Goal: Information Seeking & Learning: Learn about a topic

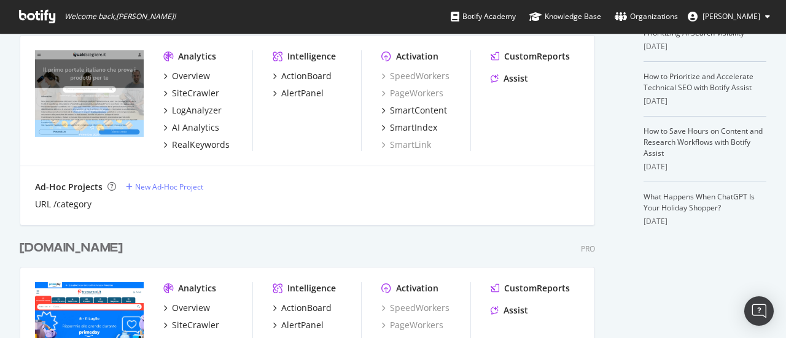
scroll to position [430, 0]
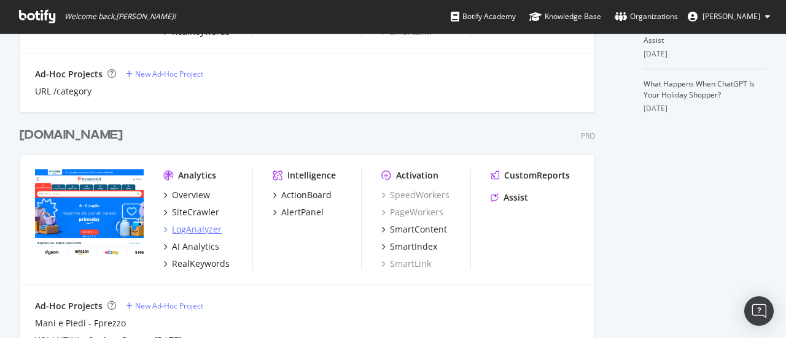
click at [204, 226] on div "LogAnalyzer" at bounding box center [197, 229] width 50 height 12
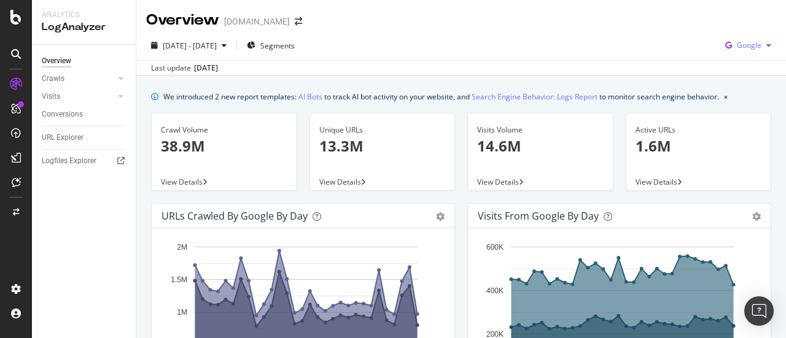
click at [740, 40] on div "Google" at bounding box center [748, 45] width 56 height 18
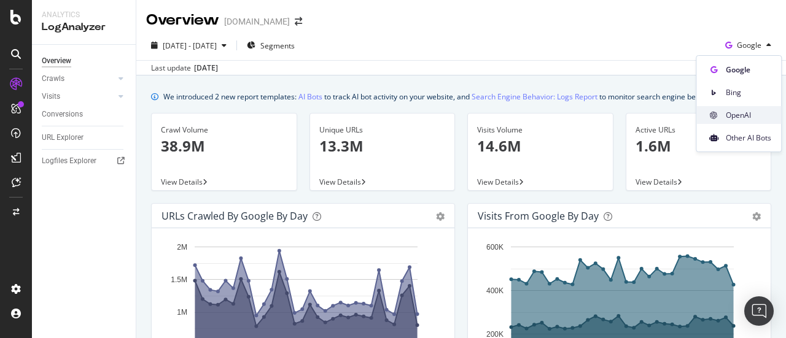
click at [745, 118] on span "OpenAI" at bounding box center [747, 115] width 45 height 11
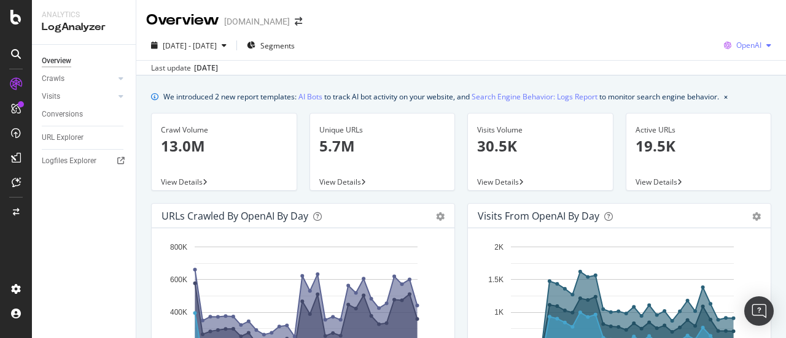
click at [744, 41] on span "OpenAI" at bounding box center [748, 45] width 25 height 10
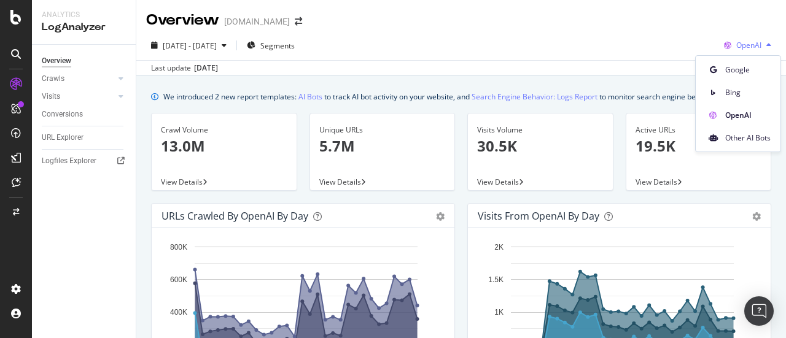
click at [744, 41] on span "OpenAI" at bounding box center [748, 45] width 25 height 10
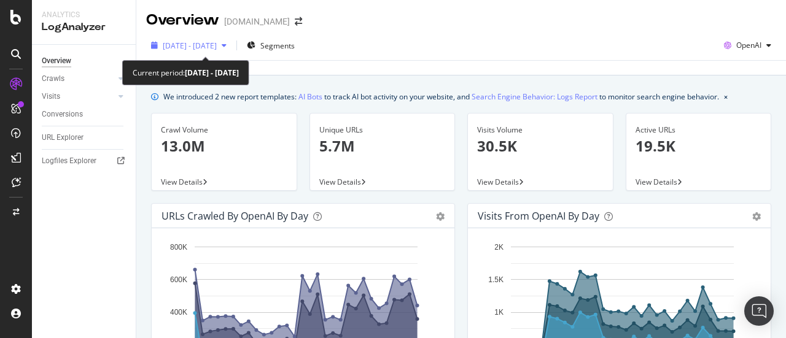
click at [215, 52] on div "[DATE] - [DATE]" at bounding box center [188, 45] width 85 height 18
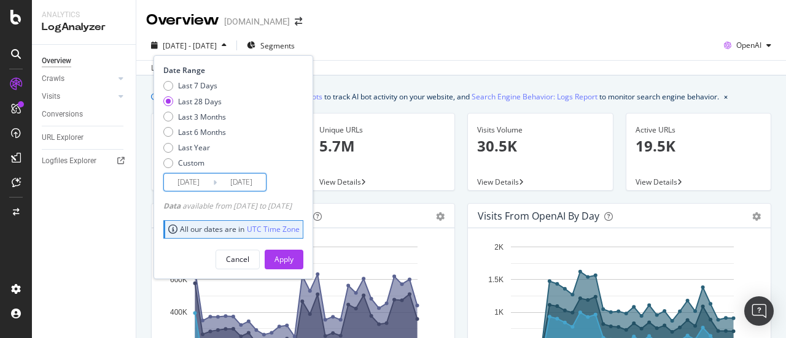
click at [198, 188] on input "[DATE]" at bounding box center [188, 182] width 49 height 17
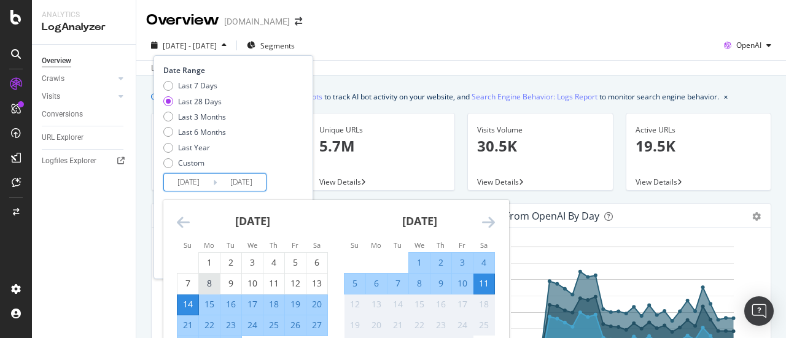
click at [211, 286] on div "8" at bounding box center [209, 283] width 21 height 12
type input "[DATE]"
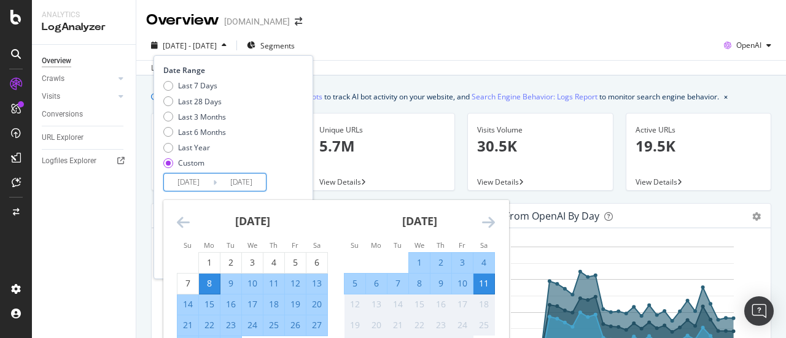
click at [482, 285] on div "11" at bounding box center [483, 283] width 21 height 12
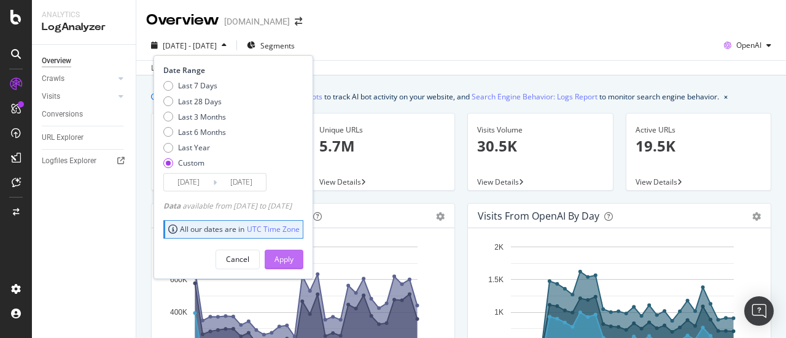
click at [293, 256] on div "Apply" at bounding box center [283, 259] width 19 height 10
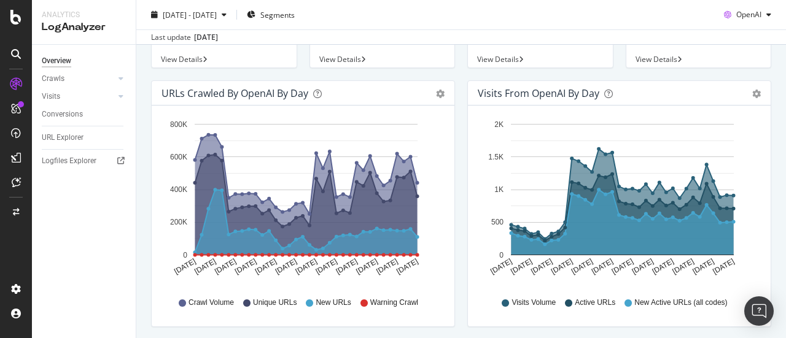
scroll to position [61, 0]
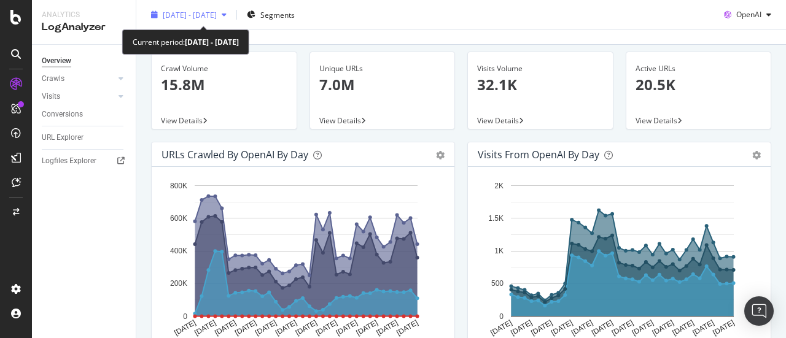
click at [203, 14] on span "[DATE] - [DATE]" at bounding box center [190, 14] width 54 height 10
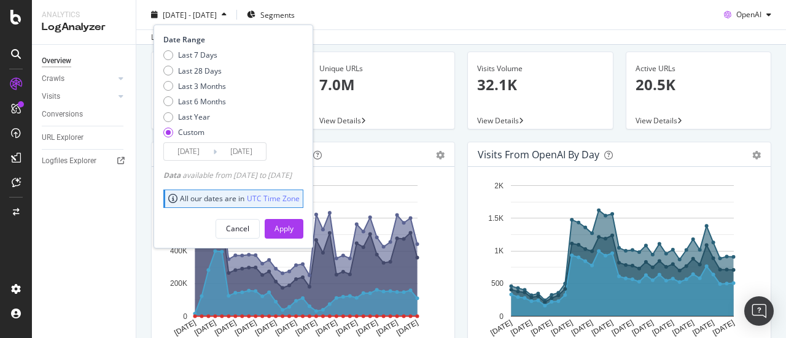
click at [193, 150] on input "[DATE]" at bounding box center [188, 151] width 49 height 17
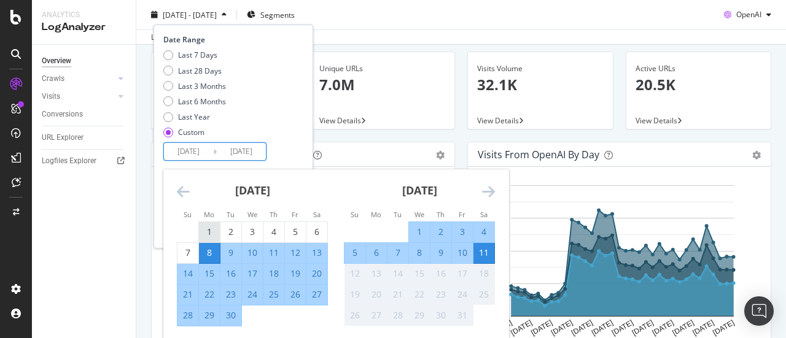
click at [206, 230] on div "1" at bounding box center [209, 232] width 21 height 12
type input "[DATE]"
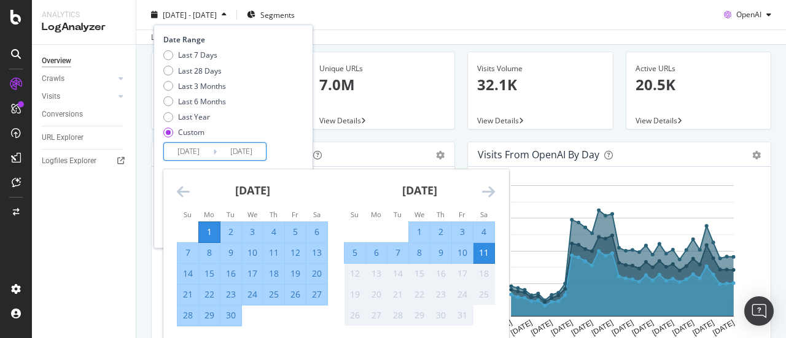
click at [230, 319] on div "30" at bounding box center [230, 315] width 21 height 12
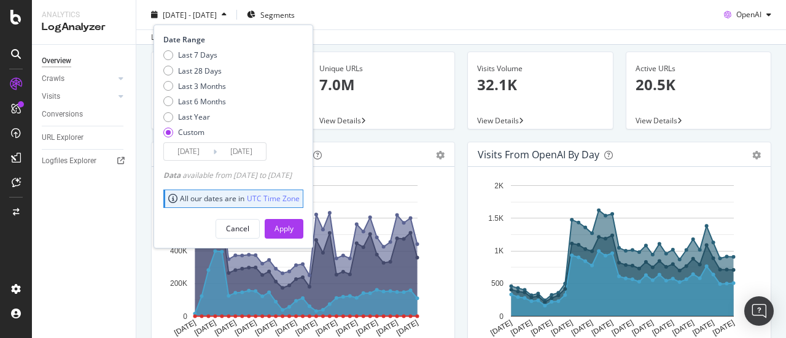
type input "[DATE]"
click at [292, 228] on button "Apply" at bounding box center [284, 228] width 39 height 20
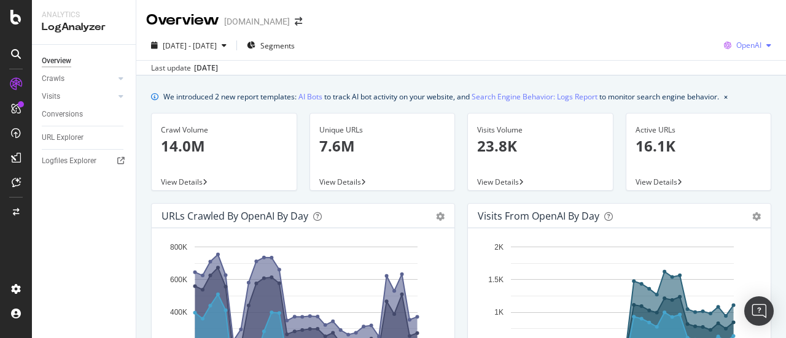
click at [761, 44] on div "button" at bounding box center [768, 45] width 15 height 7
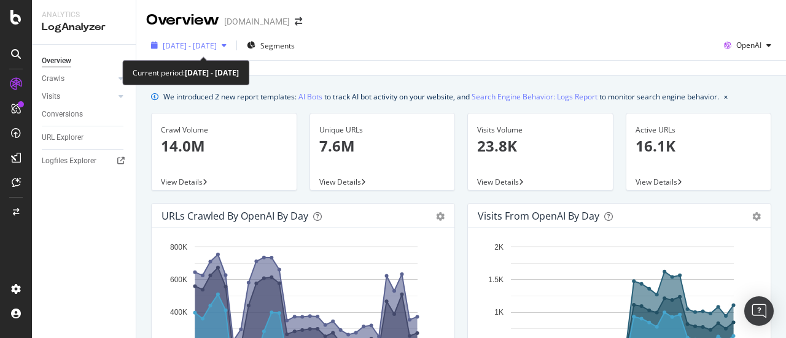
click at [189, 39] on div "[DATE] - [DATE]" at bounding box center [188, 45] width 85 height 18
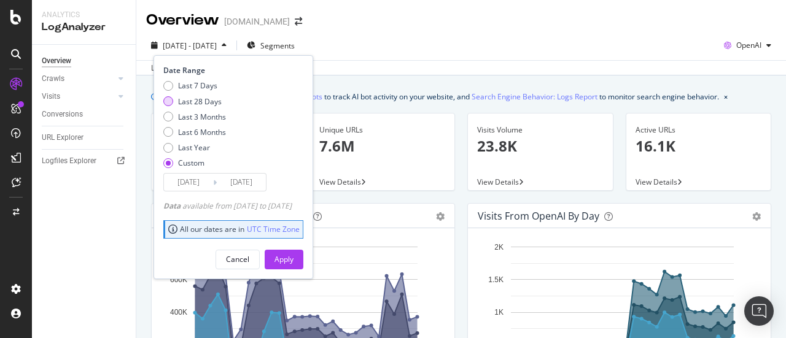
click at [194, 100] on div "Last 28 Days" at bounding box center [200, 101] width 44 height 10
type input "[DATE]"
click at [293, 254] on div "Apply" at bounding box center [283, 259] width 19 height 10
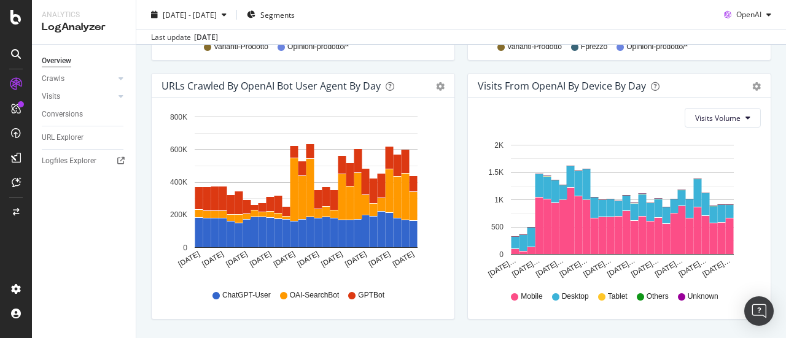
scroll to position [675, 0]
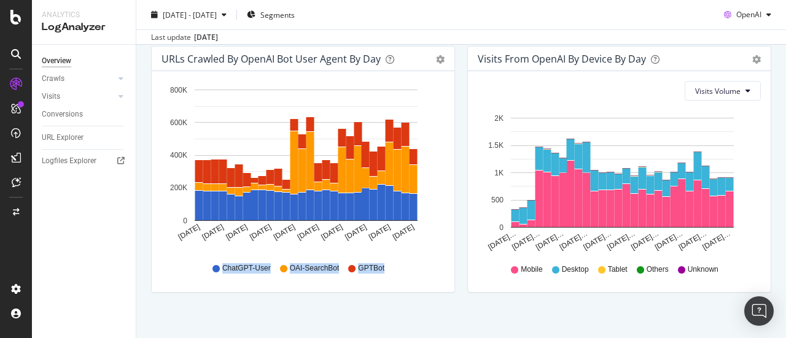
drag, startPoint x: 403, startPoint y: 267, endPoint x: 220, endPoint y: 271, distance: 183.5
click at [220, 271] on div "ChatGPT-User OAI-SearchBot GPTBot" at bounding box center [303, 269] width 271 height 28
copy div "ChatGPT-User OAI-SearchBot GPTBot"
